Goal: Information Seeking & Learning: Learn about a topic

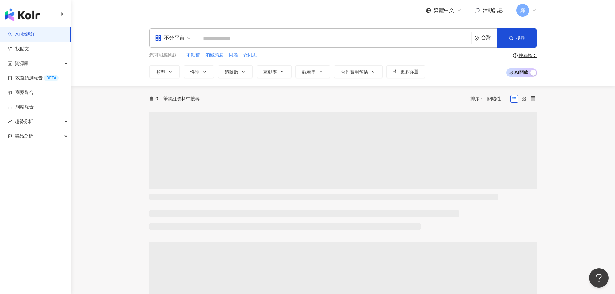
click at [266, 38] on input "search" at bounding box center [333, 39] width 269 height 12
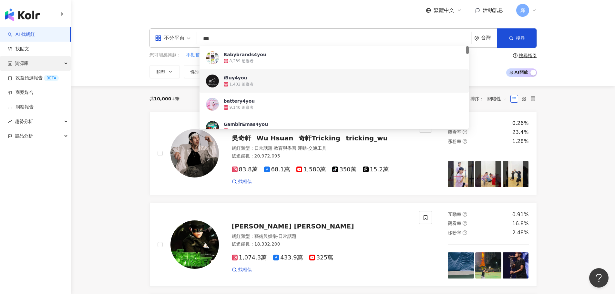
type input "***"
click at [58, 63] on div "資源庫" at bounding box center [35, 63] width 71 height 15
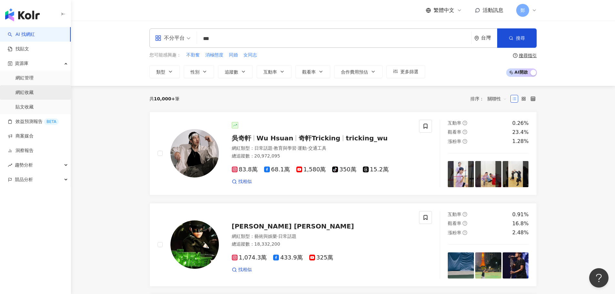
click at [34, 92] on link "網紅收藏" at bounding box center [24, 92] width 18 height 6
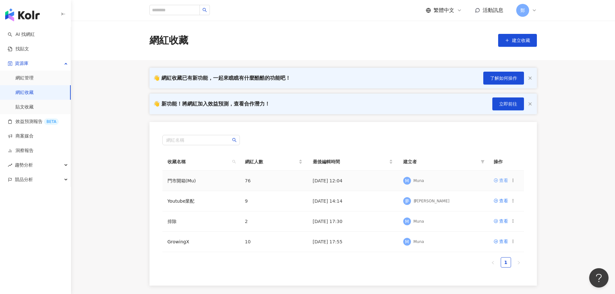
click at [504, 181] on div "查看" at bounding box center [503, 180] width 9 height 7
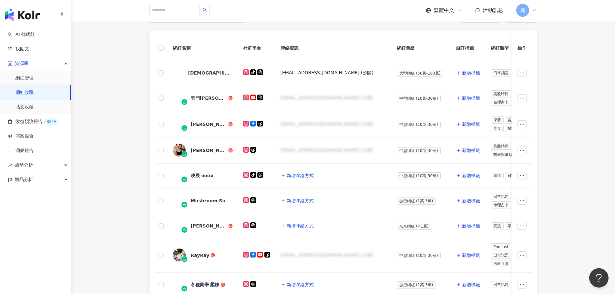
scroll to position [75, 0]
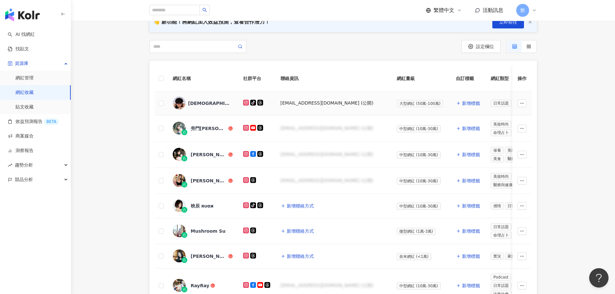
click at [191, 103] on div "[DEMOGRAPHIC_DATA]" at bounding box center [209, 103] width 42 height 6
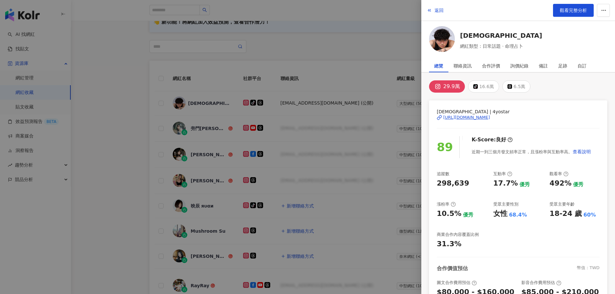
click at [478, 116] on div "[URL][DOMAIN_NAME]" at bounding box center [466, 118] width 47 height 6
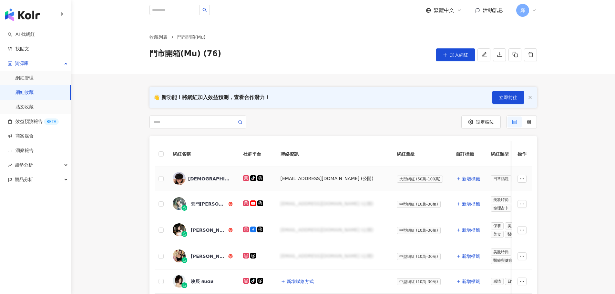
click at [191, 172] on div "[DEMOGRAPHIC_DATA]" at bounding box center [203, 179] width 60 height 14
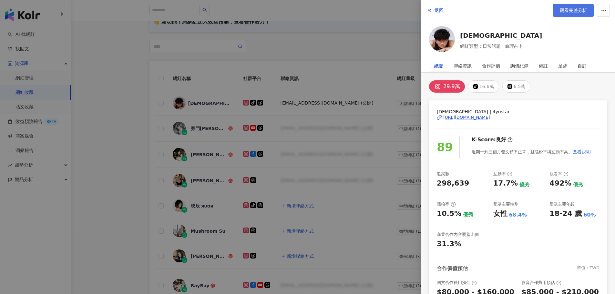
click at [583, 10] on span "觀看完整分析" at bounding box center [572, 10] width 27 height 5
